Goal: Check status: Check status

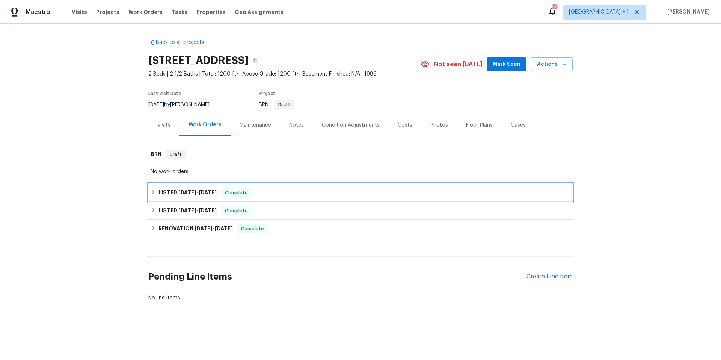
click at [302, 198] on div "LISTED 9/9/25 - 9/9/25 Complete" at bounding box center [360, 193] width 424 height 18
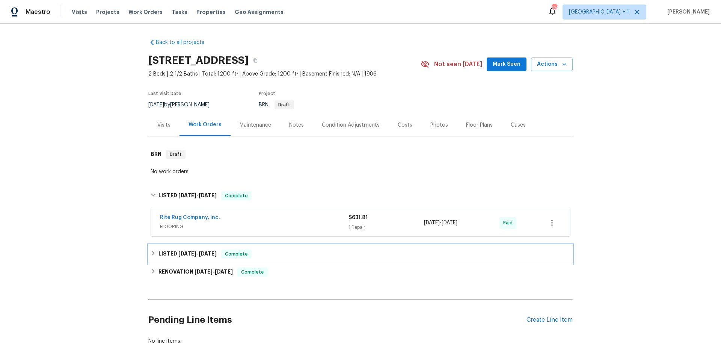
click at [303, 256] on div "LISTED 8/28/25 - 8/29/25 Complete" at bounding box center [361, 253] width 420 height 9
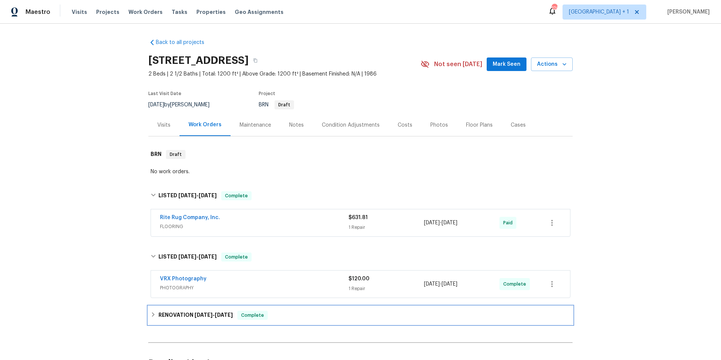
click at [319, 323] on div "RENOVATION 8/18/25 - 9/1/25 Complete" at bounding box center [360, 315] width 424 height 18
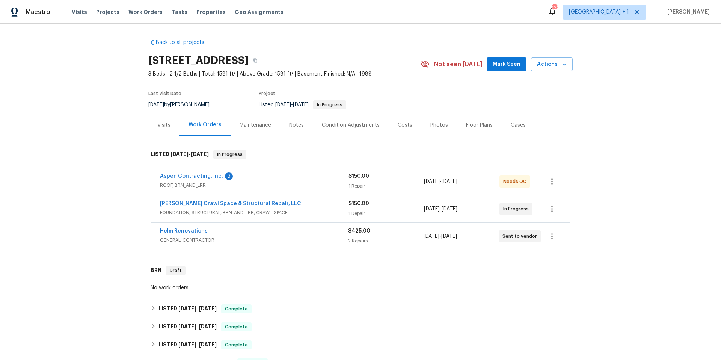
click at [285, 178] on div "Aspen Contracting, Inc. 3" at bounding box center [254, 176] width 189 height 9
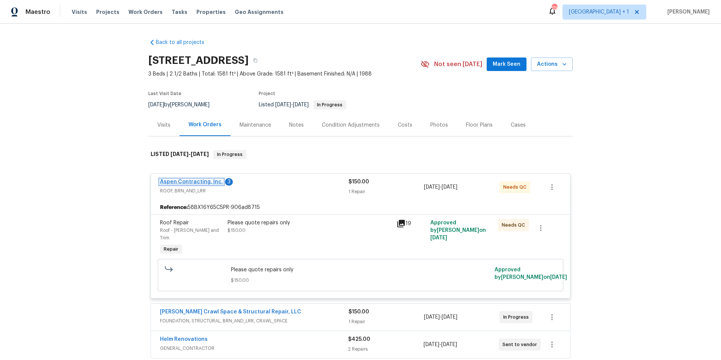
click at [194, 180] on link "Aspen Contracting, Inc." at bounding box center [191, 181] width 63 height 5
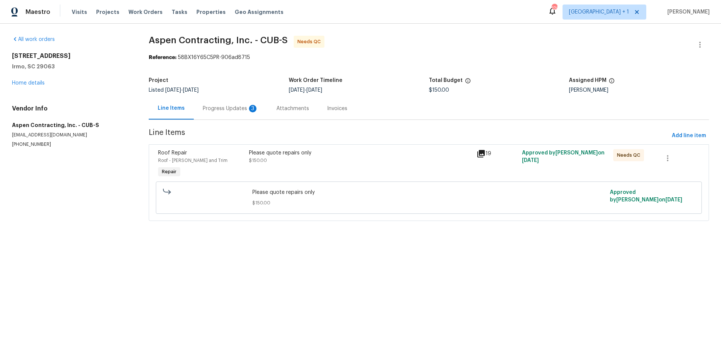
click at [224, 108] on div "Progress Updates 3" at bounding box center [231, 109] width 56 height 8
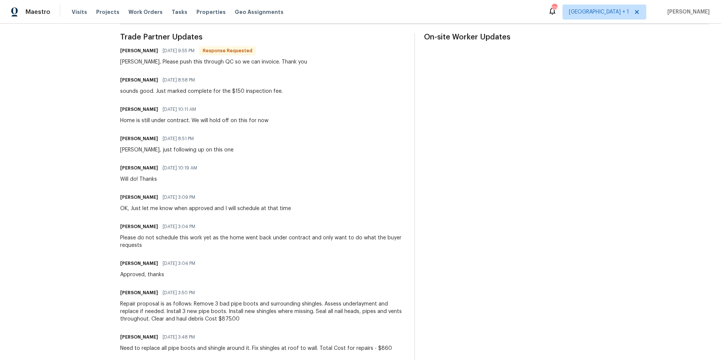
scroll to position [138, 0]
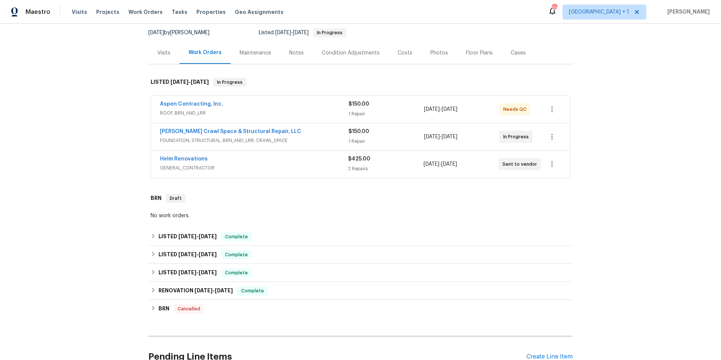
scroll to position [95, 0]
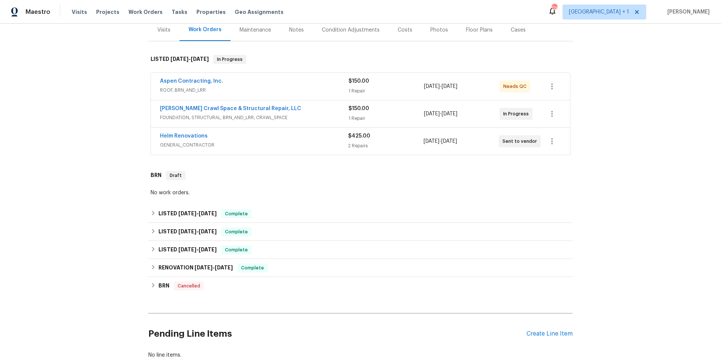
click at [306, 109] on div "Falcone Crawl Space & Structural Repair, LLC" at bounding box center [254, 109] width 189 height 9
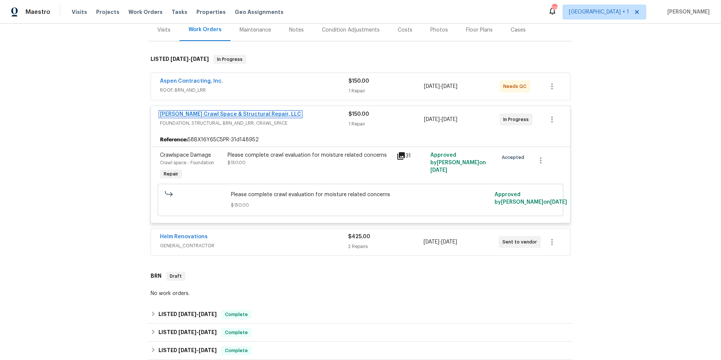
click at [246, 113] on link "Falcone Crawl Space & Structural Repair, LLC" at bounding box center [230, 114] width 141 height 5
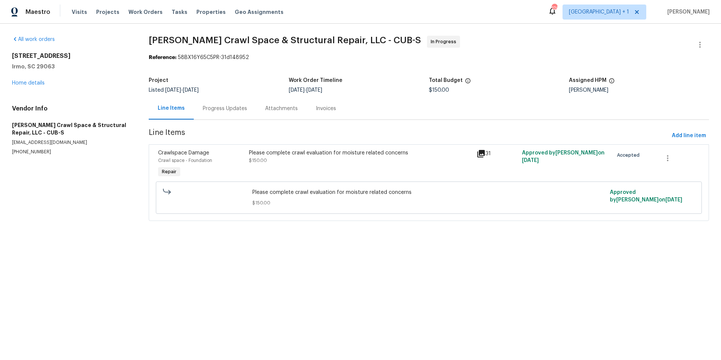
click at [222, 108] on div "Progress Updates" at bounding box center [225, 109] width 44 height 8
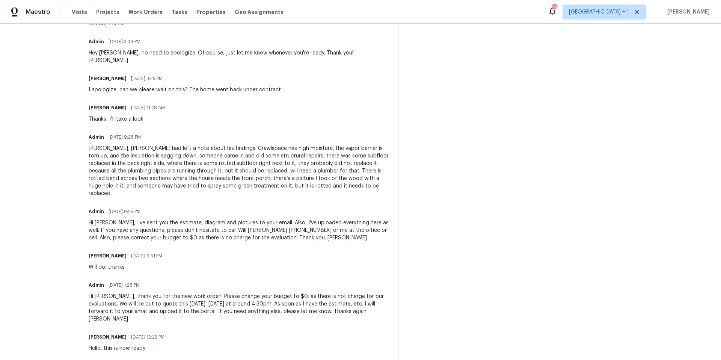
scroll to position [264, 0]
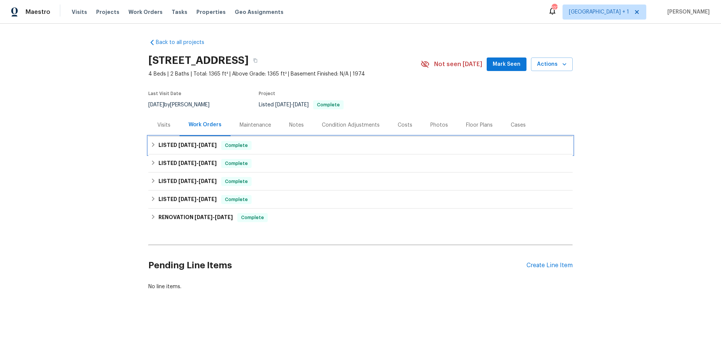
click at [350, 152] on div "LISTED [DATE] - [DATE] Complete" at bounding box center [360, 145] width 424 height 18
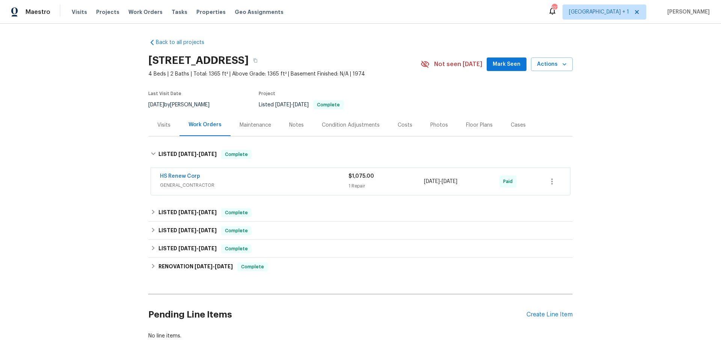
click at [309, 179] on div "HS Renew Corp" at bounding box center [254, 176] width 189 height 9
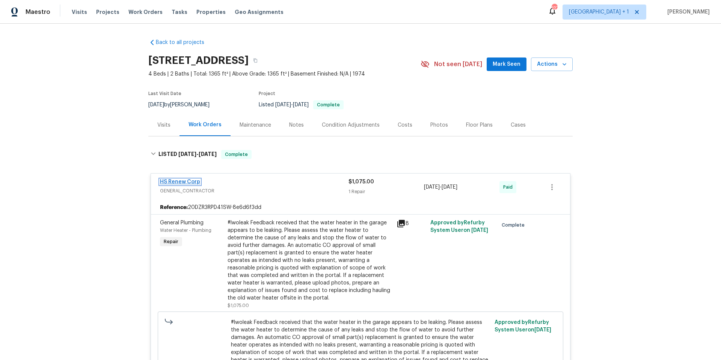
click at [183, 181] on link "HS Renew Corp" at bounding box center [180, 181] width 40 height 5
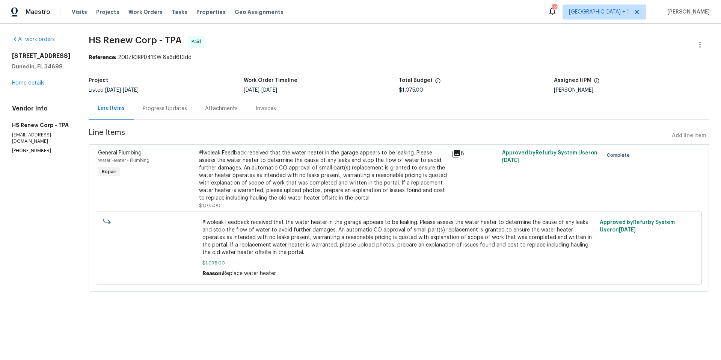
click at [163, 110] on div "Progress Updates" at bounding box center [165, 109] width 44 height 8
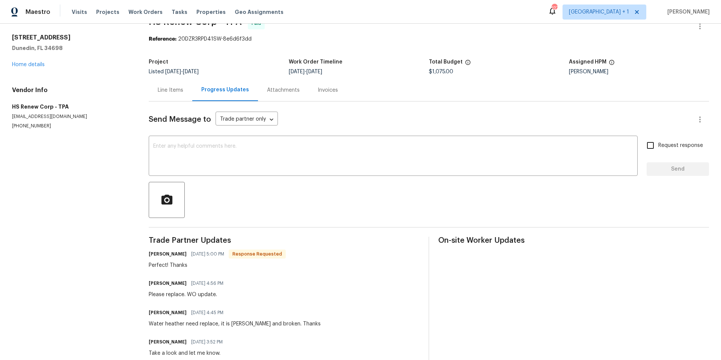
scroll to position [42, 0]
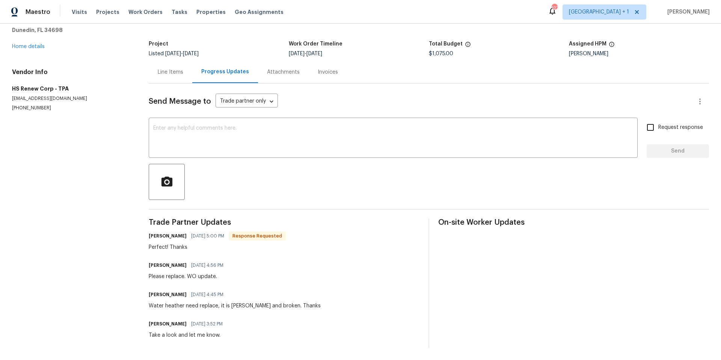
click at [172, 68] on div "Line Items" at bounding box center [171, 72] width 26 height 8
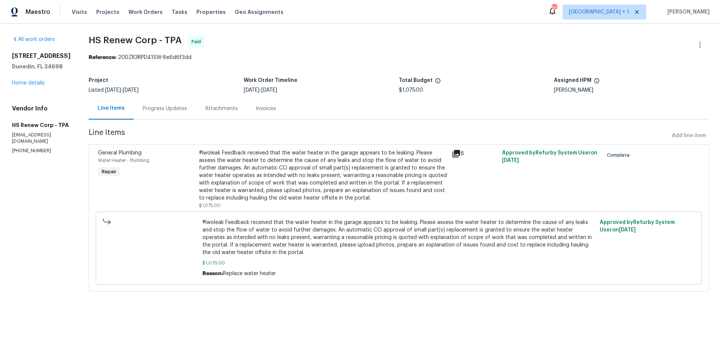
click at [453, 154] on icon at bounding box center [457, 154] width 8 height 8
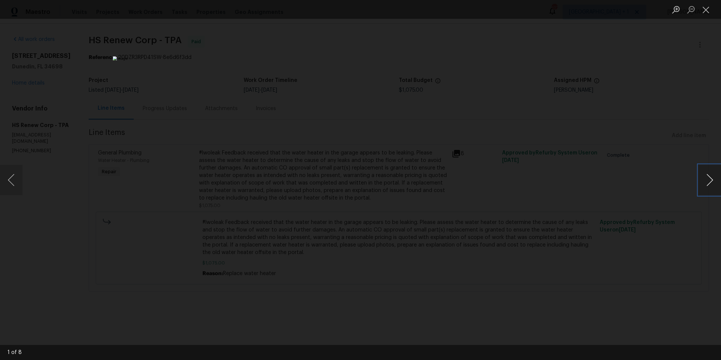
click at [709, 178] on button "Next image" at bounding box center [710, 180] width 23 height 30
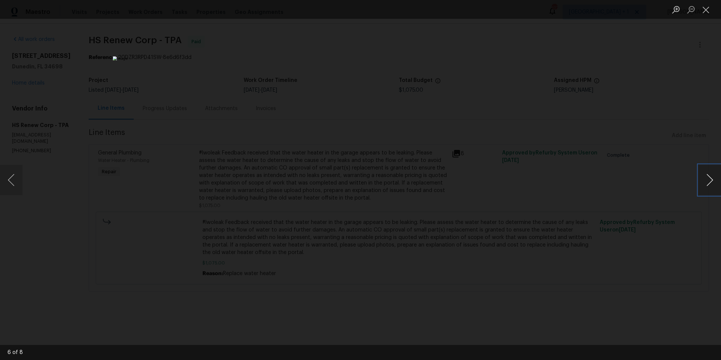
click at [709, 178] on button "Next image" at bounding box center [710, 180] width 23 height 30
click at [709, 11] on button "Close lightbox" at bounding box center [706, 9] width 15 height 13
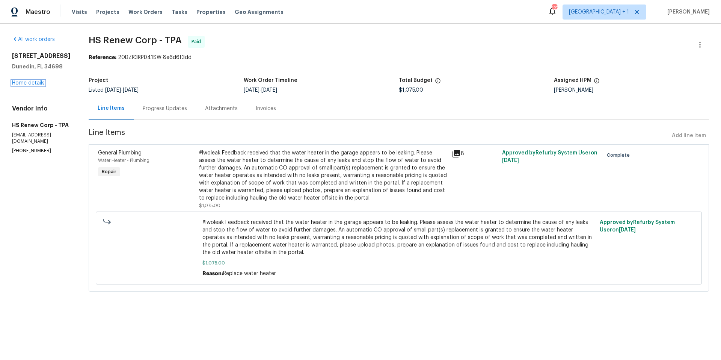
click at [32, 86] on link "Home details" at bounding box center [28, 82] width 33 height 5
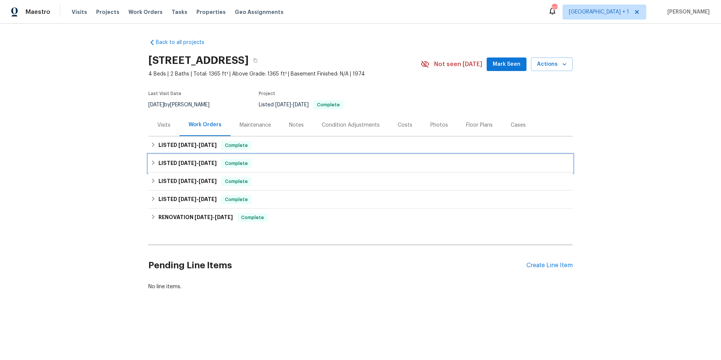
click at [307, 168] on div "LISTED 7/15/25 - 8/8/25 Complete" at bounding box center [360, 163] width 424 height 18
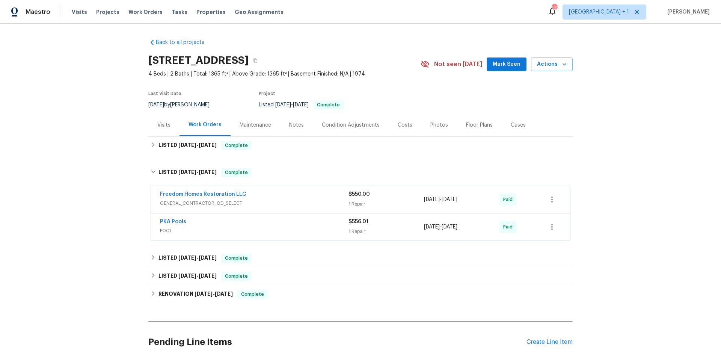
click at [280, 201] on span "GENERAL_CONTRACTOR, OD_SELECT" at bounding box center [254, 203] width 189 height 8
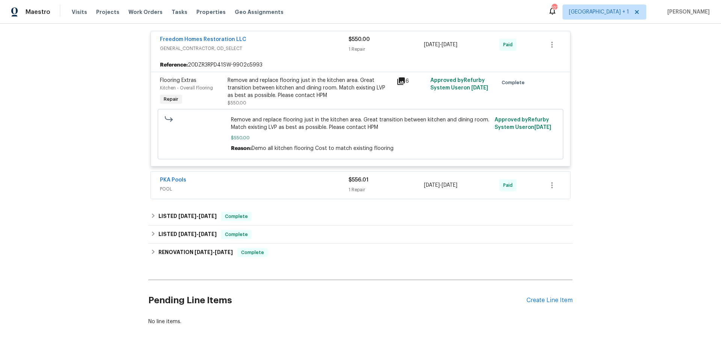
scroll to position [161, 0]
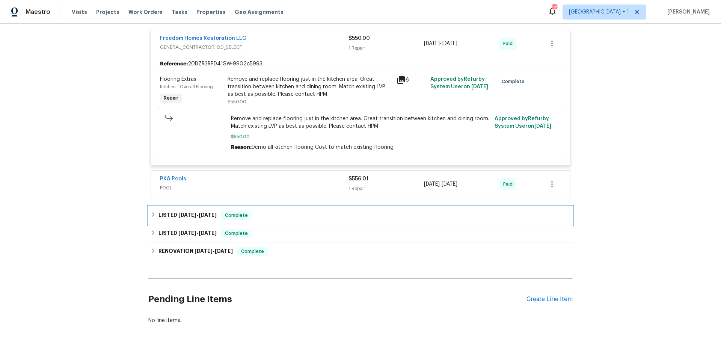
click at [300, 217] on div "LISTED 3/27/25 - 4/7/25 Complete" at bounding box center [361, 215] width 420 height 9
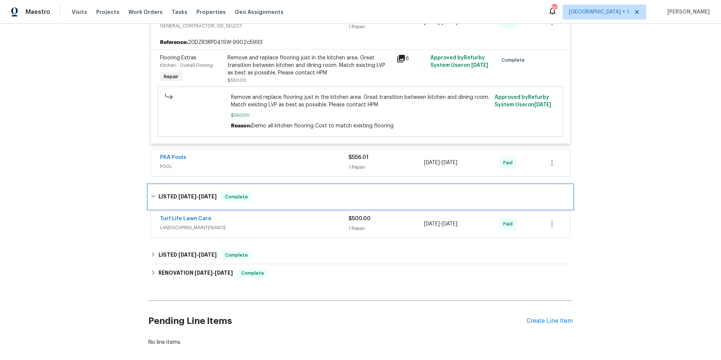
scroll to position [226, 0]
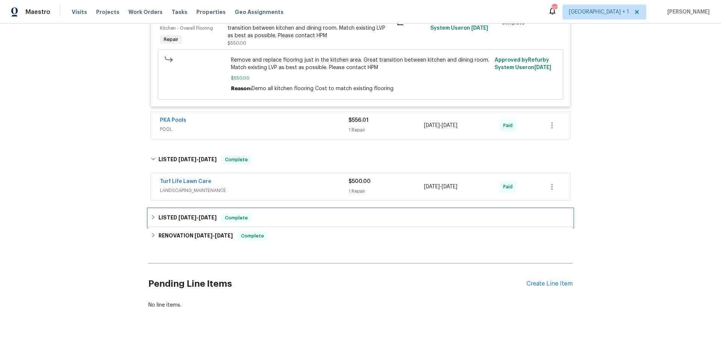
click at [296, 215] on div "LISTED 2/19/25 - 2/23/25 Complete" at bounding box center [361, 217] width 420 height 9
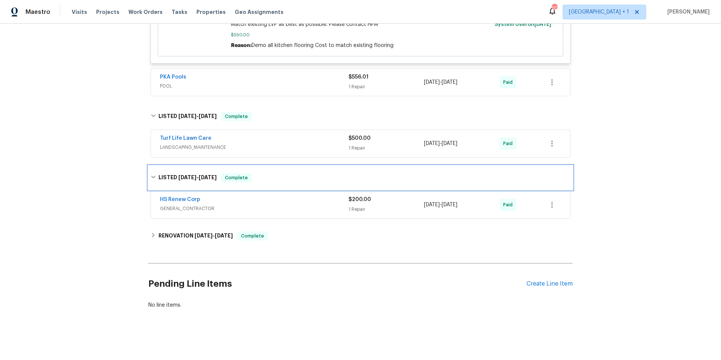
scroll to position [269, 0]
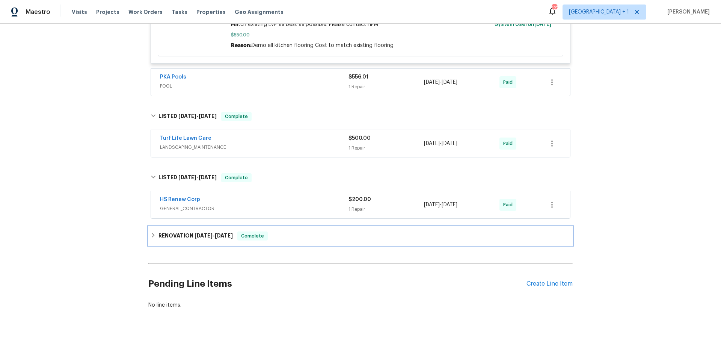
click at [303, 233] on div "RENOVATION 12/2/24 - 12/5/24 Complete" at bounding box center [361, 235] width 420 height 9
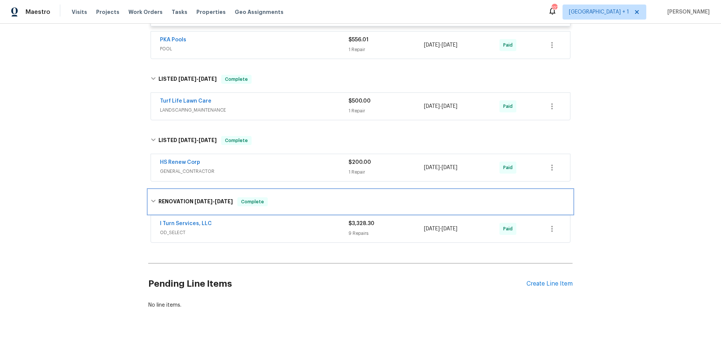
scroll to position [306, 0]
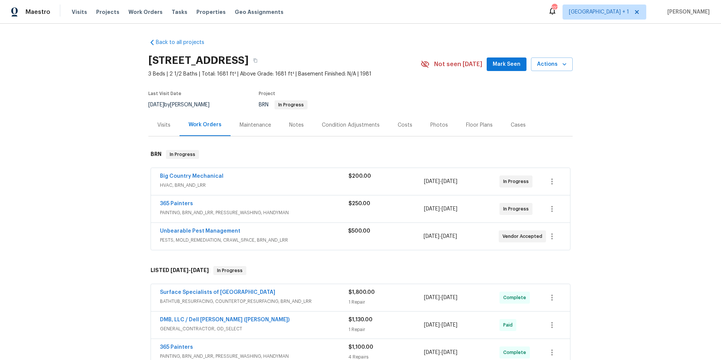
click at [160, 126] on div "Visits" at bounding box center [163, 125] width 13 height 8
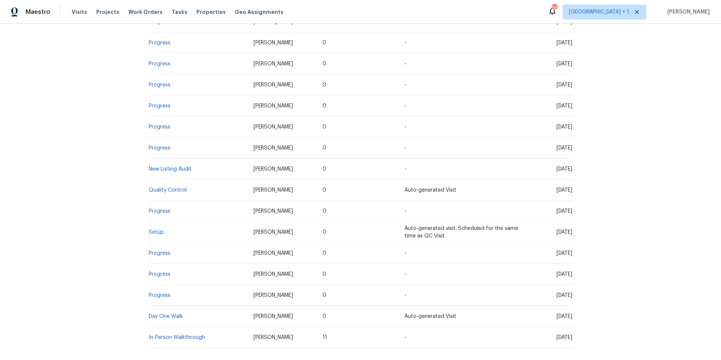
scroll to position [309, 0]
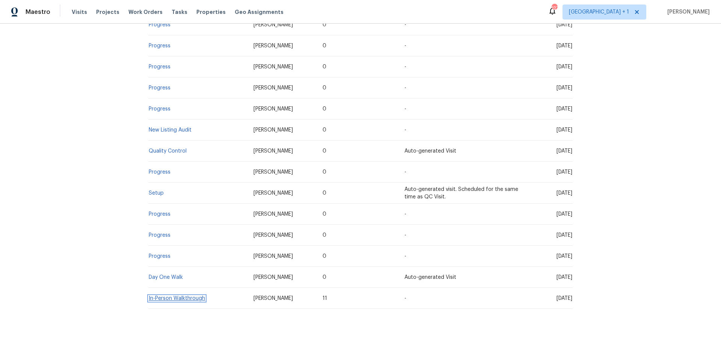
click at [180, 296] on link "In-Person Walkthrough" at bounding box center [177, 298] width 56 height 5
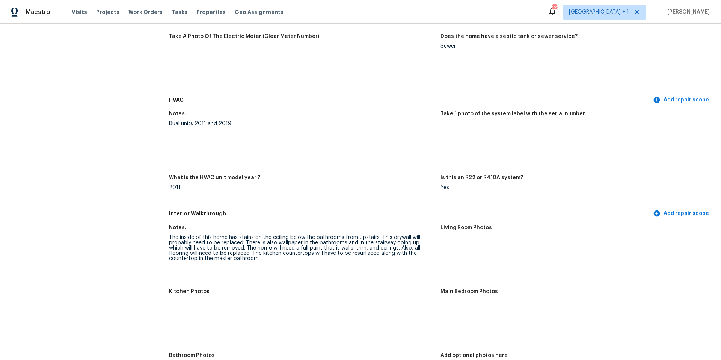
scroll to position [638, 0]
click at [454, 137] on img at bounding box center [454, 136] width 24 height 24
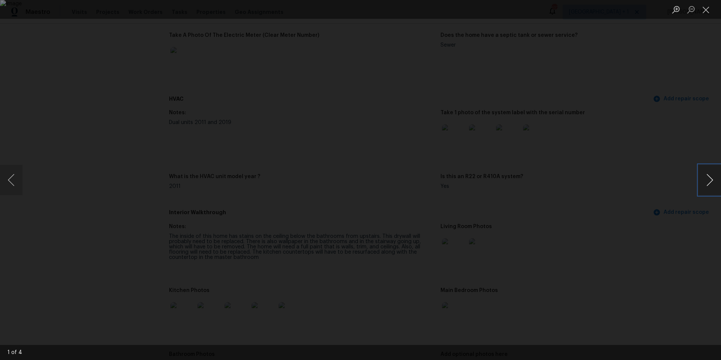
click at [711, 183] on button "Next image" at bounding box center [710, 180] width 23 height 30
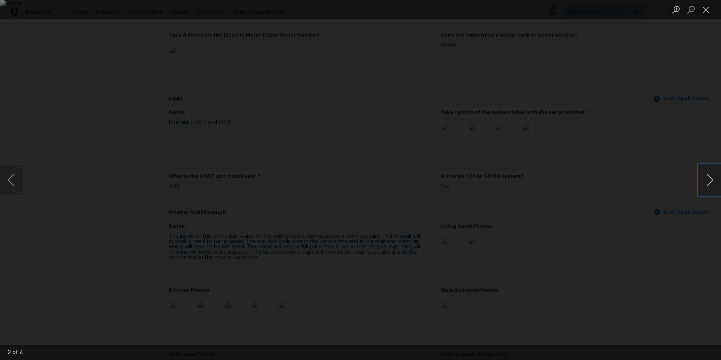
click at [711, 183] on button "Next image" at bounding box center [710, 180] width 23 height 30
click at [706, 9] on button "Close lightbox" at bounding box center [706, 9] width 15 height 13
